Goal: Task Accomplishment & Management: Complete application form

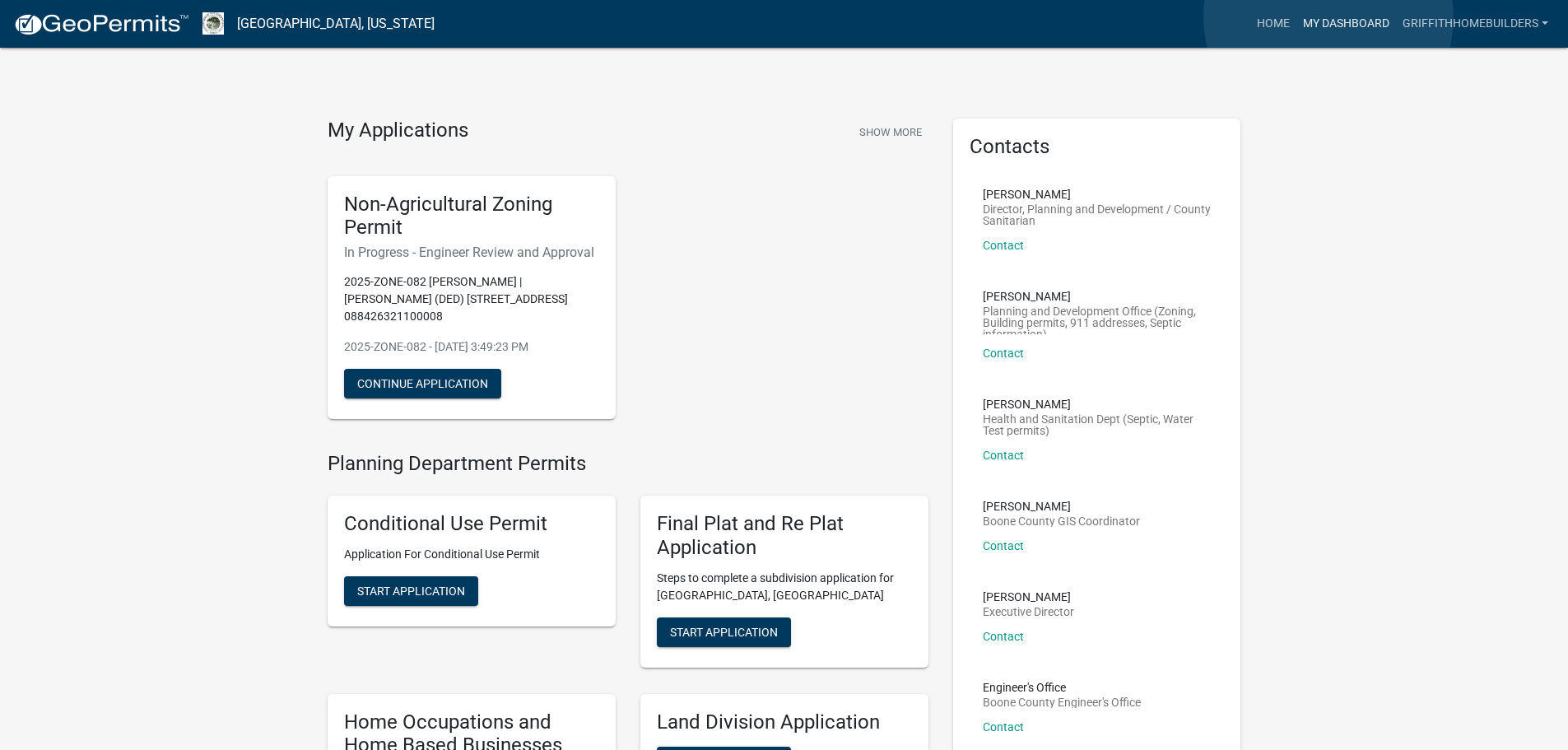
click at [1329, 17] on link "My Dashboard" at bounding box center [1346, 23] width 100 height 31
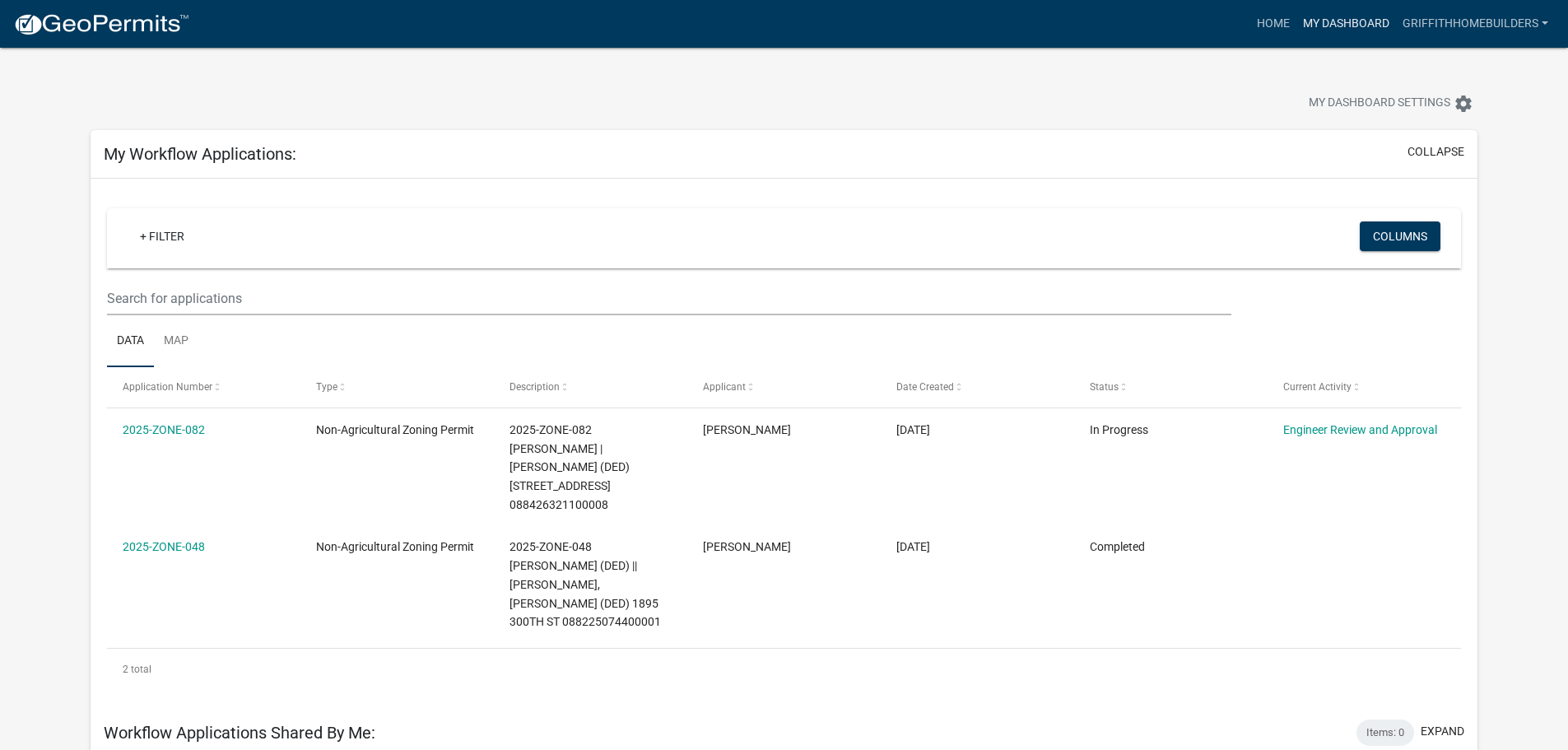
click at [1348, 19] on link "My Dashboard" at bounding box center [1346, 23] width 100 height 31
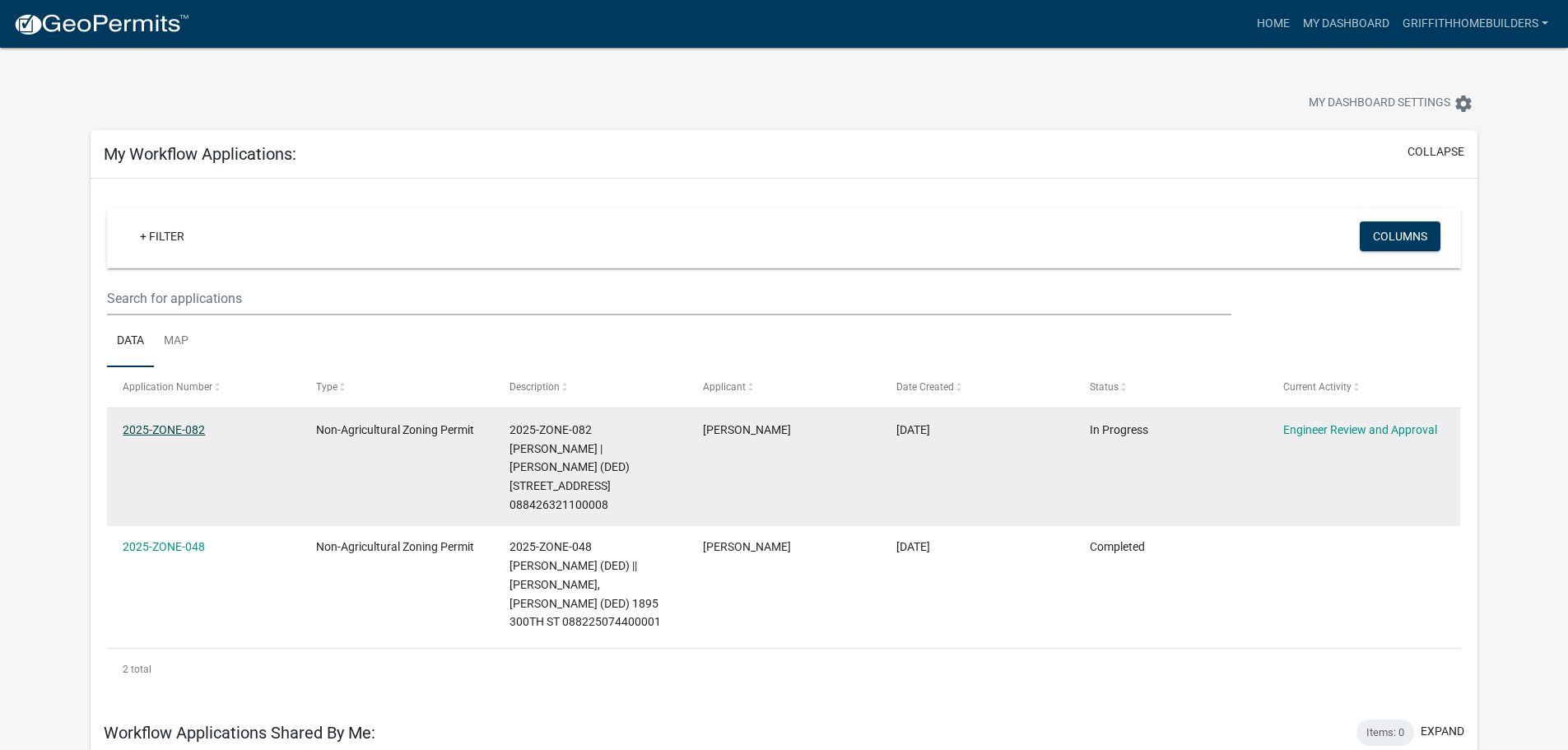
click at [174, 427] on link "2025-ZONE-082" at bounding box center [163, 429] width 82 height 13
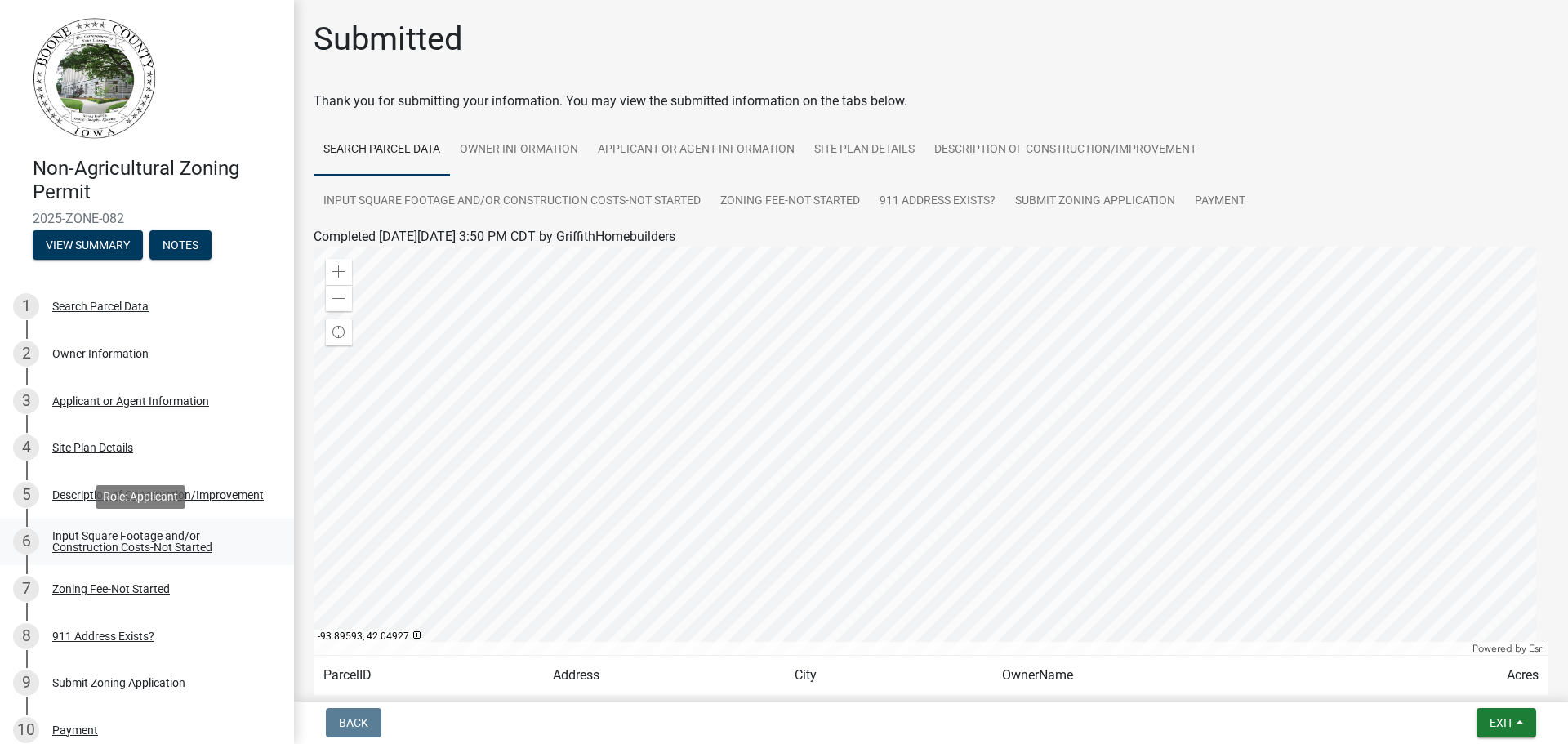
click at [145, 550] on div "Input Square Footage and/or Construction Costs-Not Started" at bounding box center [160, 541] width 216 height 23
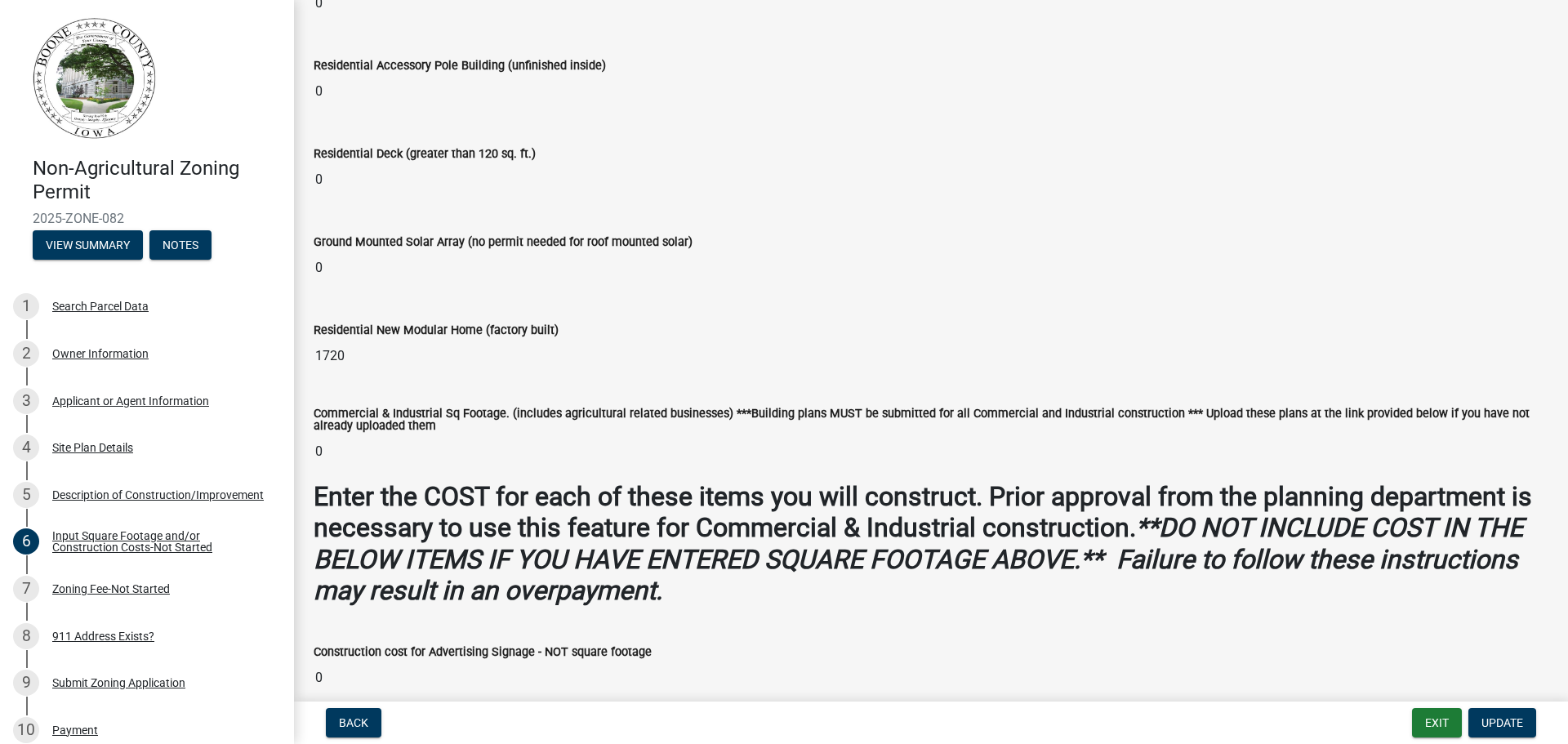
scroll to position [572, 0]
